Goal: Navigation & Orientation: Find specific page/section

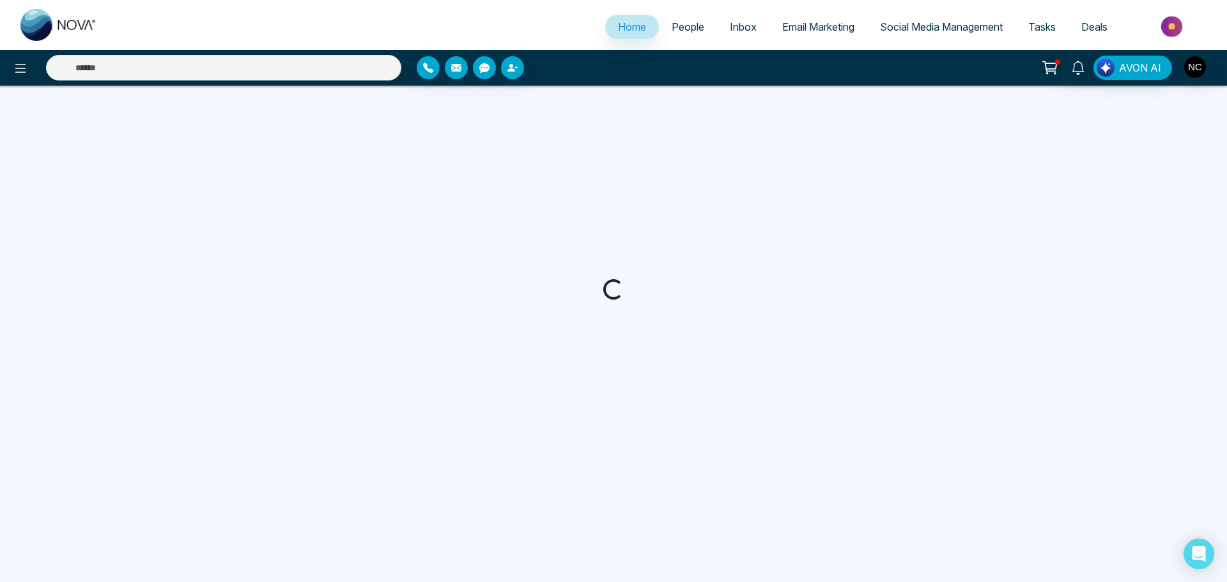
select select "*"
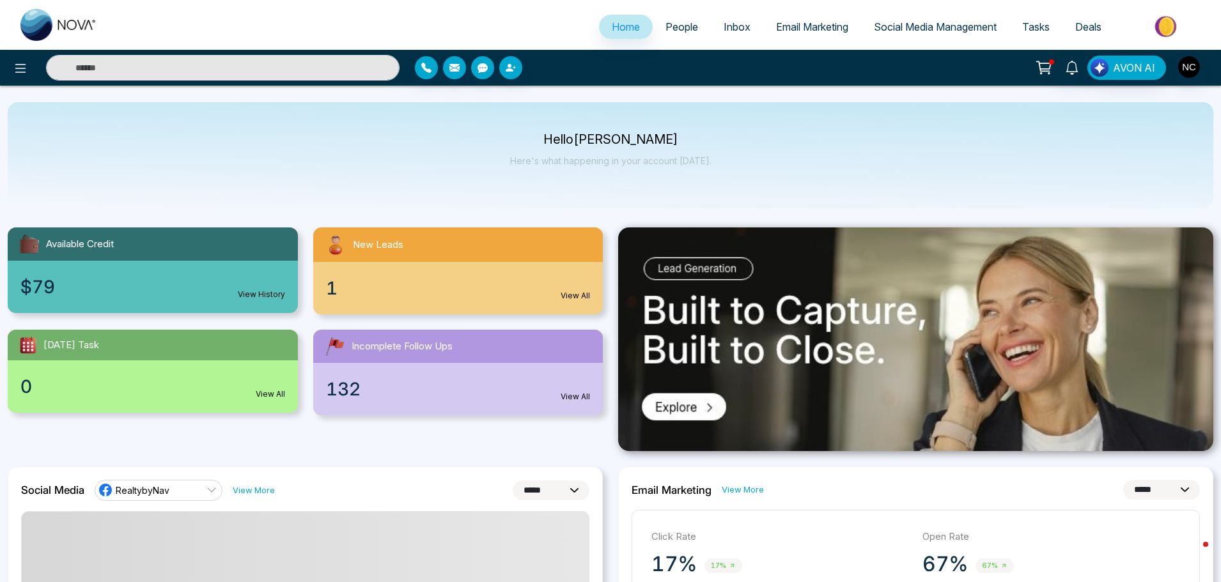
click at [811, 29] on span "Email Marketing" at bounding box center [812, 26] width 72 height 13
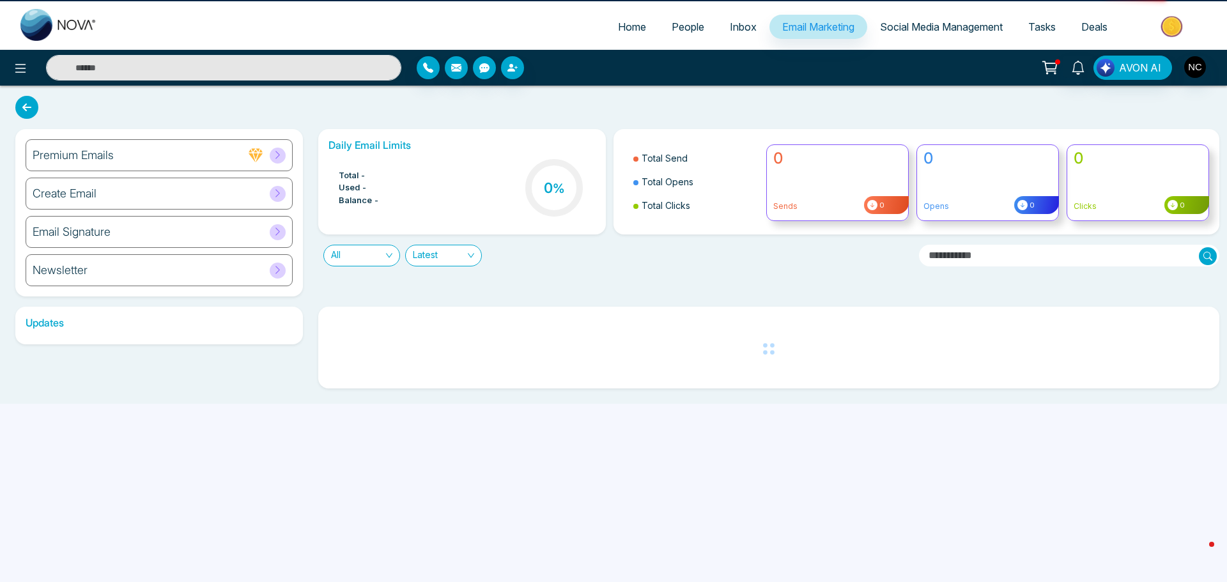
click at [940, 24] on span "Social Media Management" at bounding box center [941, 26] width 123 height 13
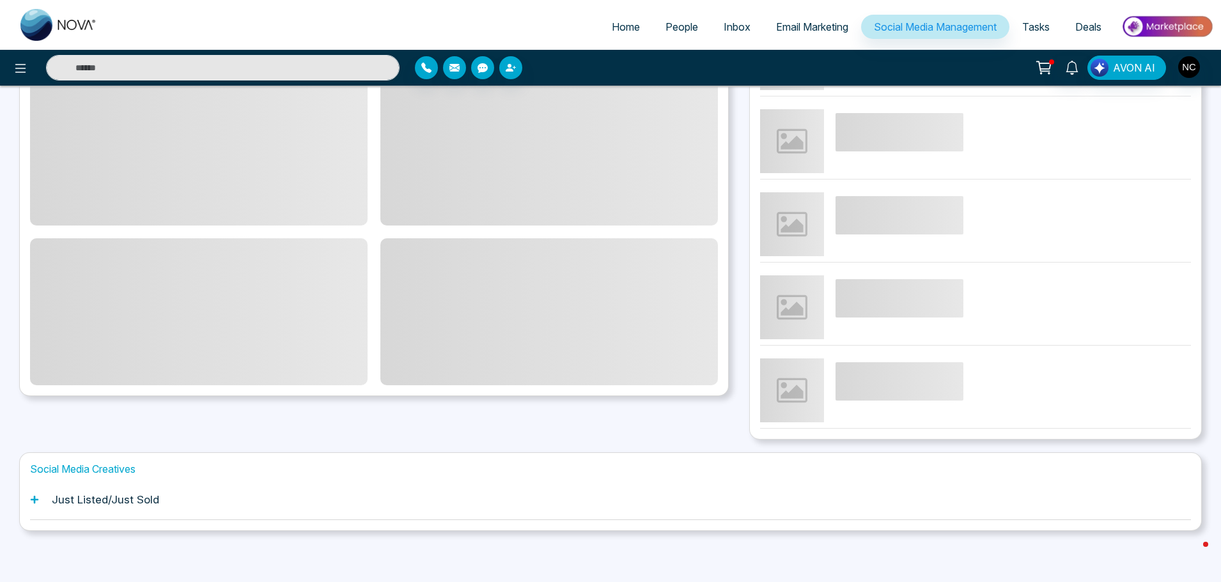
click at [109, 500] on h1 "Just Listed/Just Sold" at bounding box center [105, 499] width 107 height 13
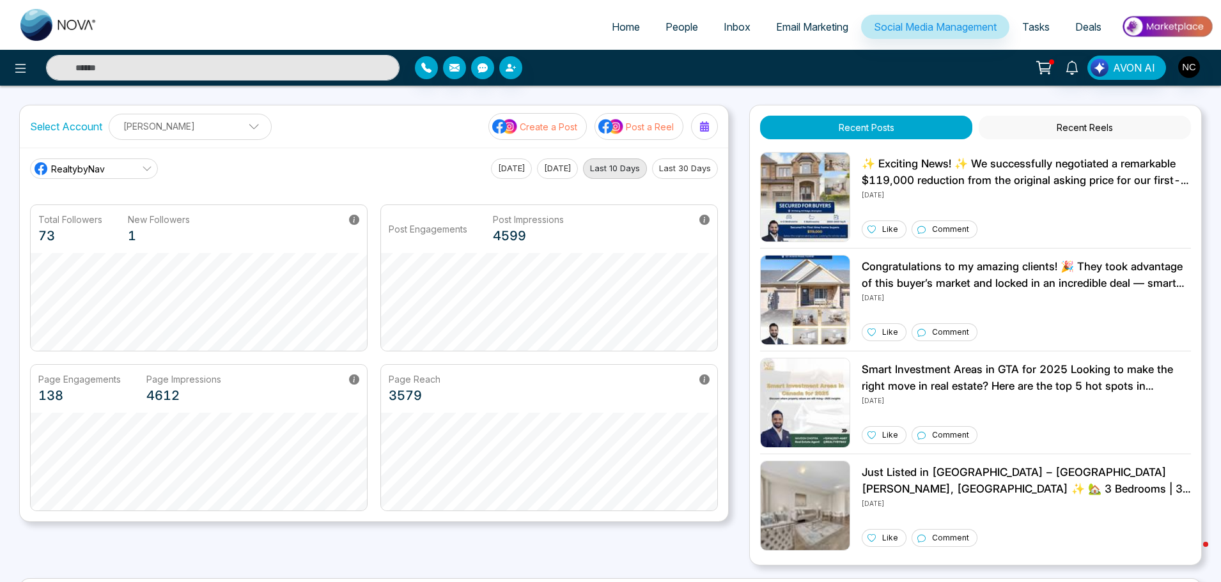
click at [625, 32] on span "Home" at bounding box center [626, 26] width 28 height 13
select select "*"
